Goal: Navigation & Orientation: Find specific page/section

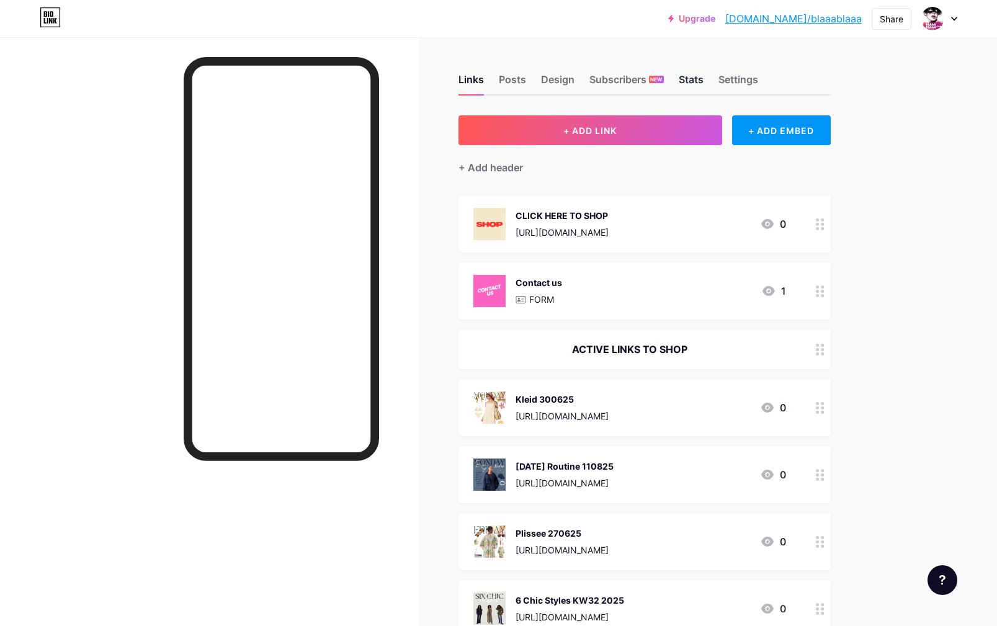
click at [683, 78] on div "Stats" at bounding box center [691, 83] width 25 height 22
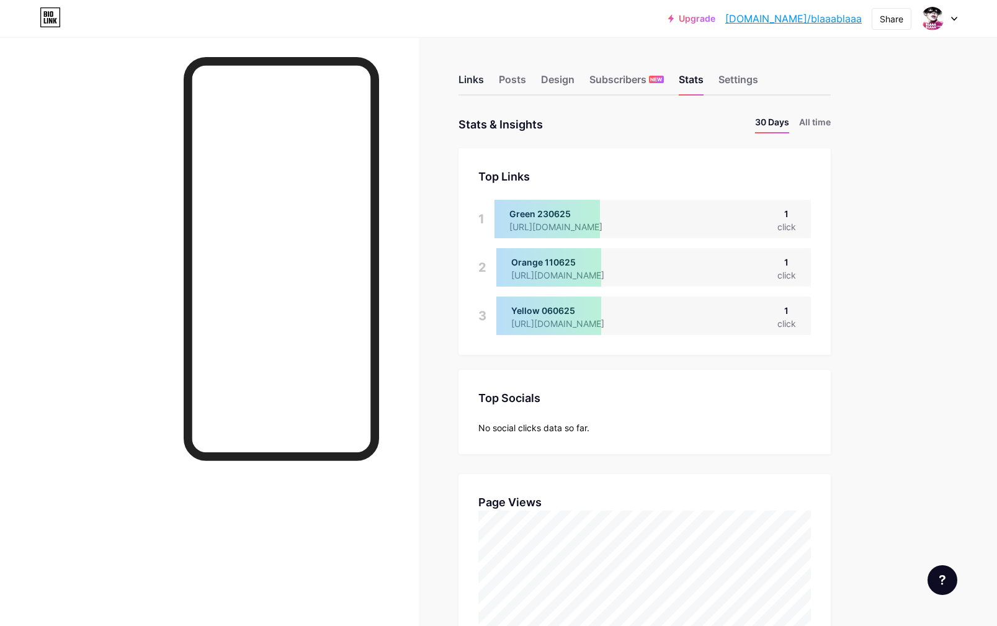
click at [467, 81] on div "Links" at bounding box center [470, 83] width 25 height 22
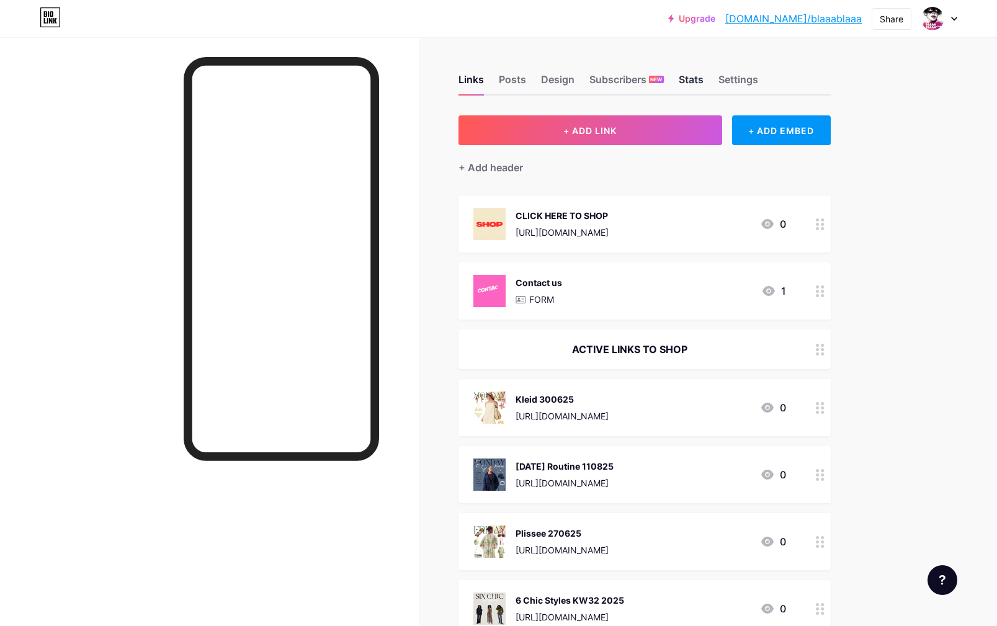
click at [688, 80] on div "Stats" at bounding box center [691, 83] width 25 height 22
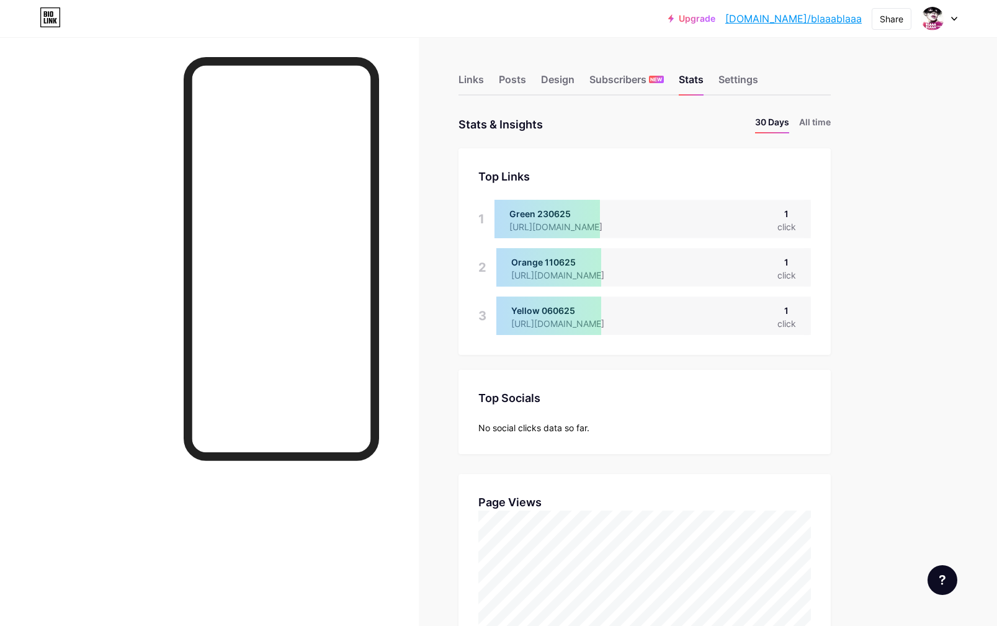
drag, startPoint x: 464, startPoint y: 79, endPoint x: 342, endPoint y: 12, distance: 139.1
click at [464, 78] on div "Links" at bounding box center [470, 83] width 25 height 22
